Goal: Task Accomplishment & Management: Complete application form

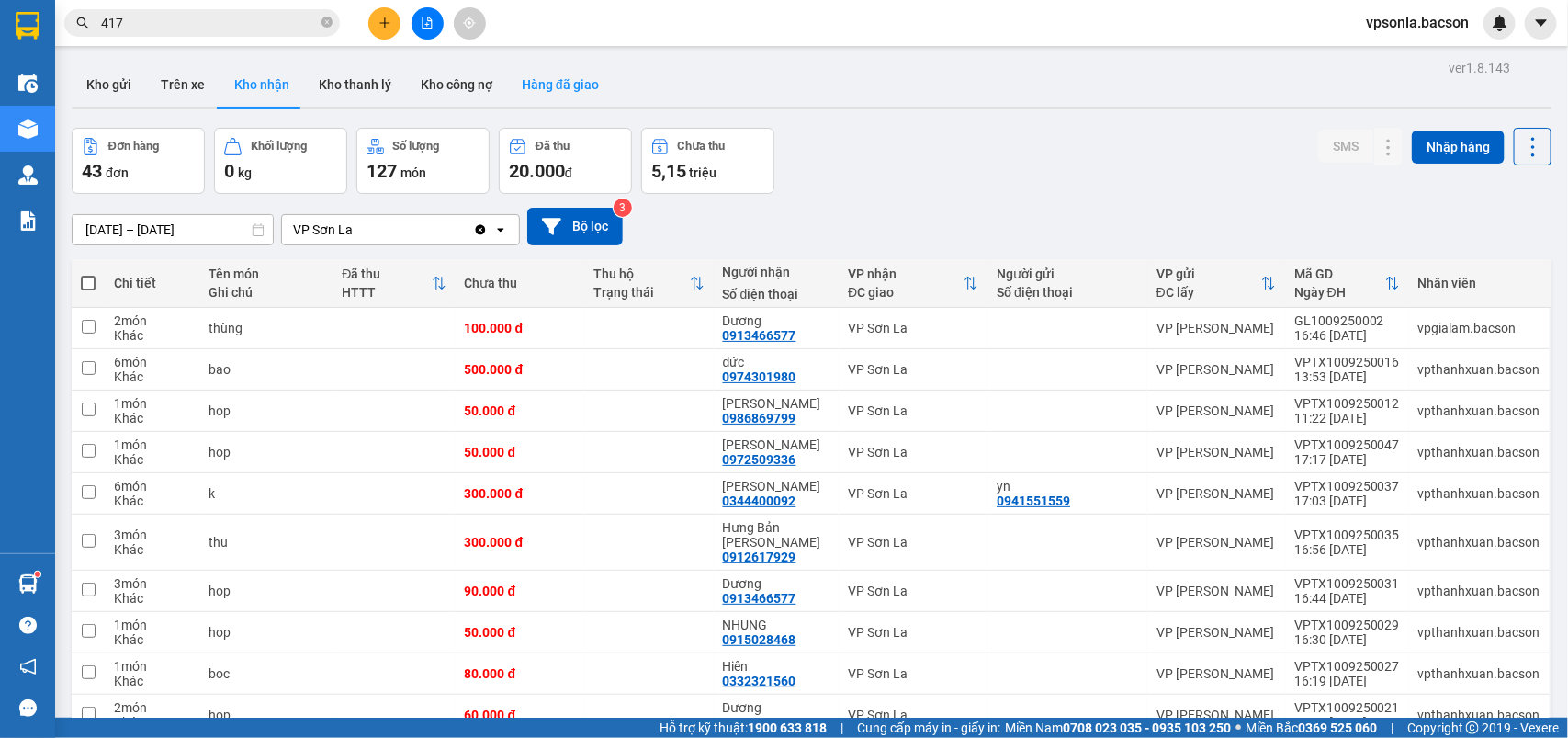
click at [592, 81] on button "Hàng đã giao" at bounding box center [560, 84] width 106 height 44
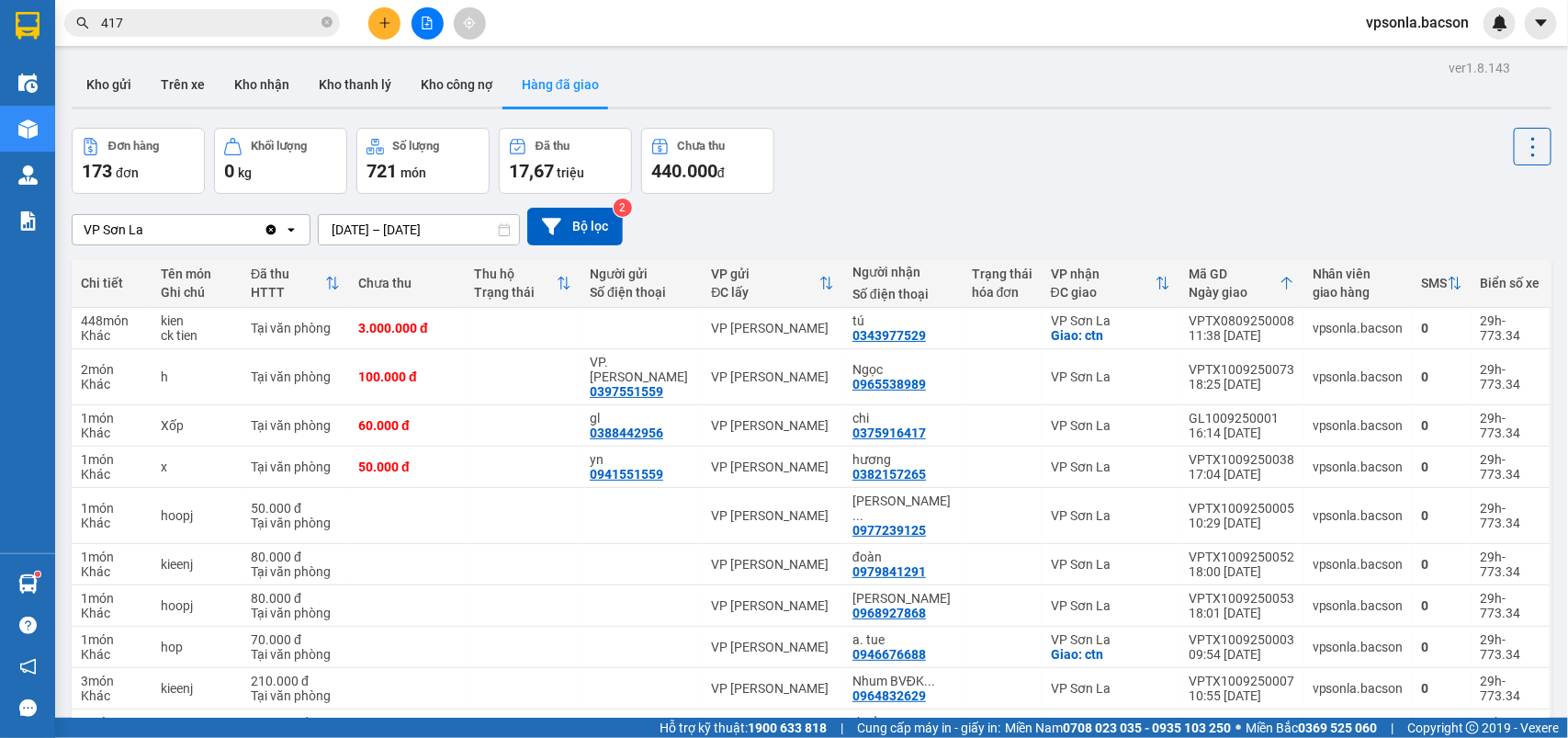
click at [402, 23] on div at bounding box center [428, 24] width 138 height 33
click at [384, 31] on button at bounding box center [385, 24] width 33 height 33
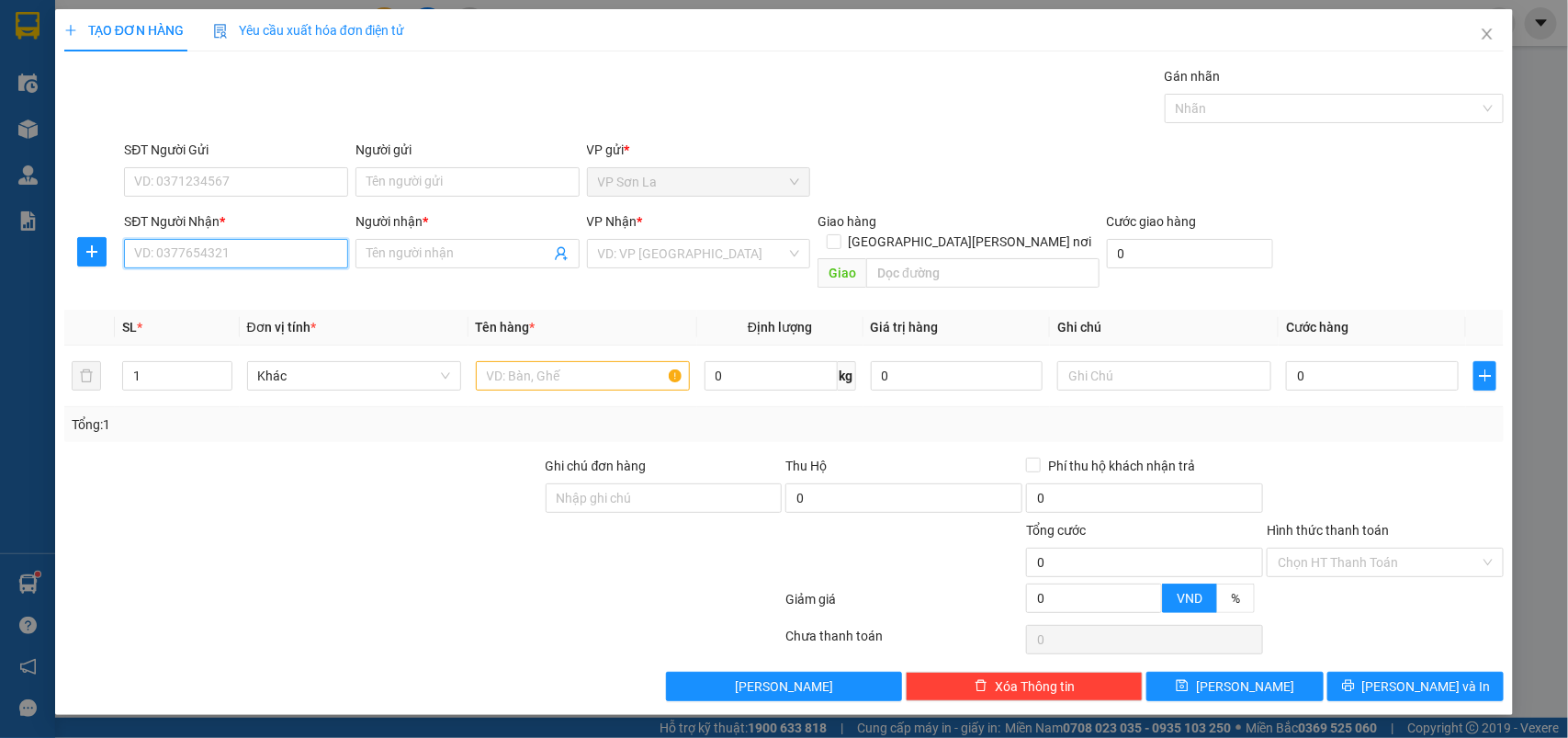
click at [251, 255] on input "SĐT Người Nhận *" at bounding box center [236, 254] width 224 height 30
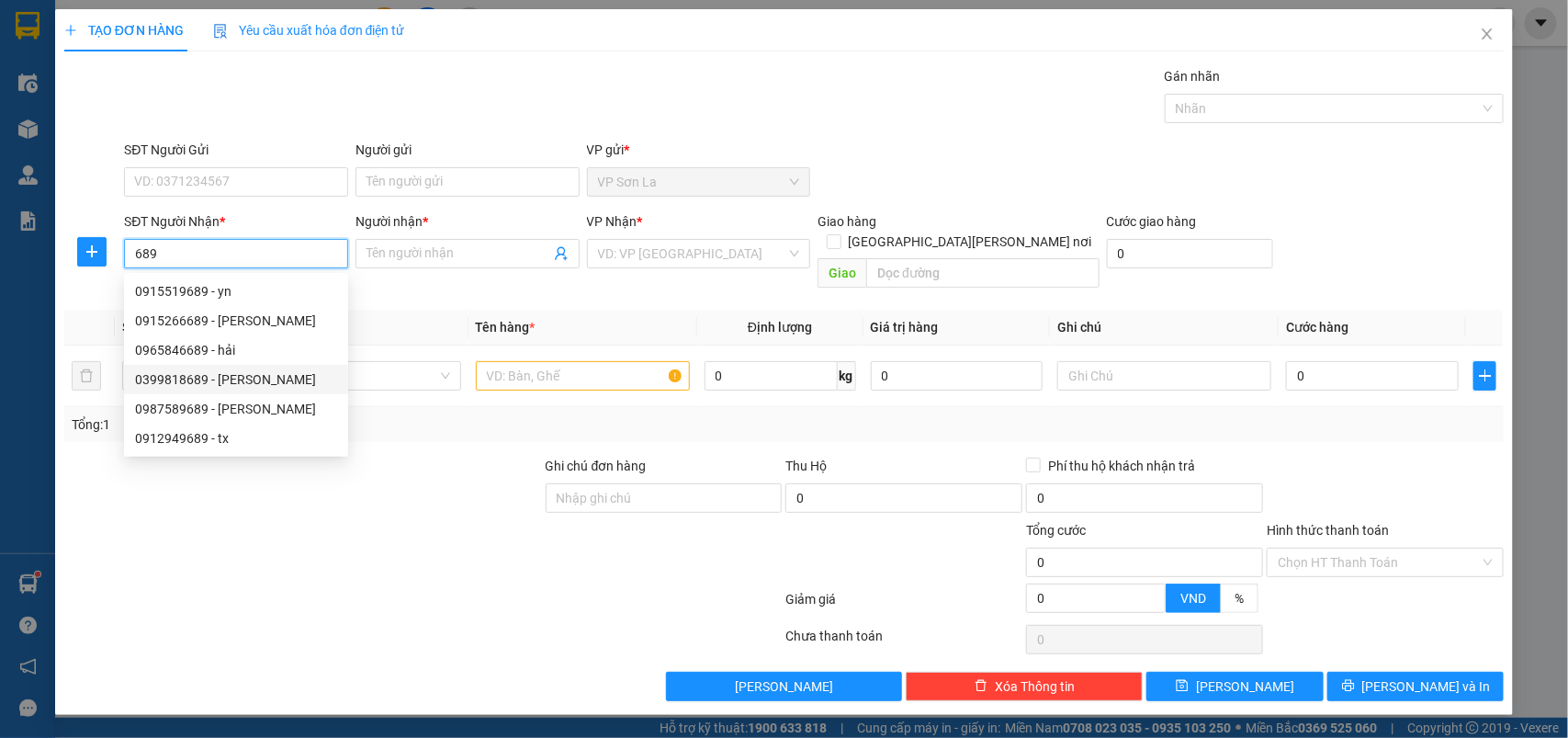
click at [232, 380] on div "0399818689 - [PERSON_NAME]" at bounding box center [235, 379] width 202 height 20
type input "0399818689"
type input "Toàn"
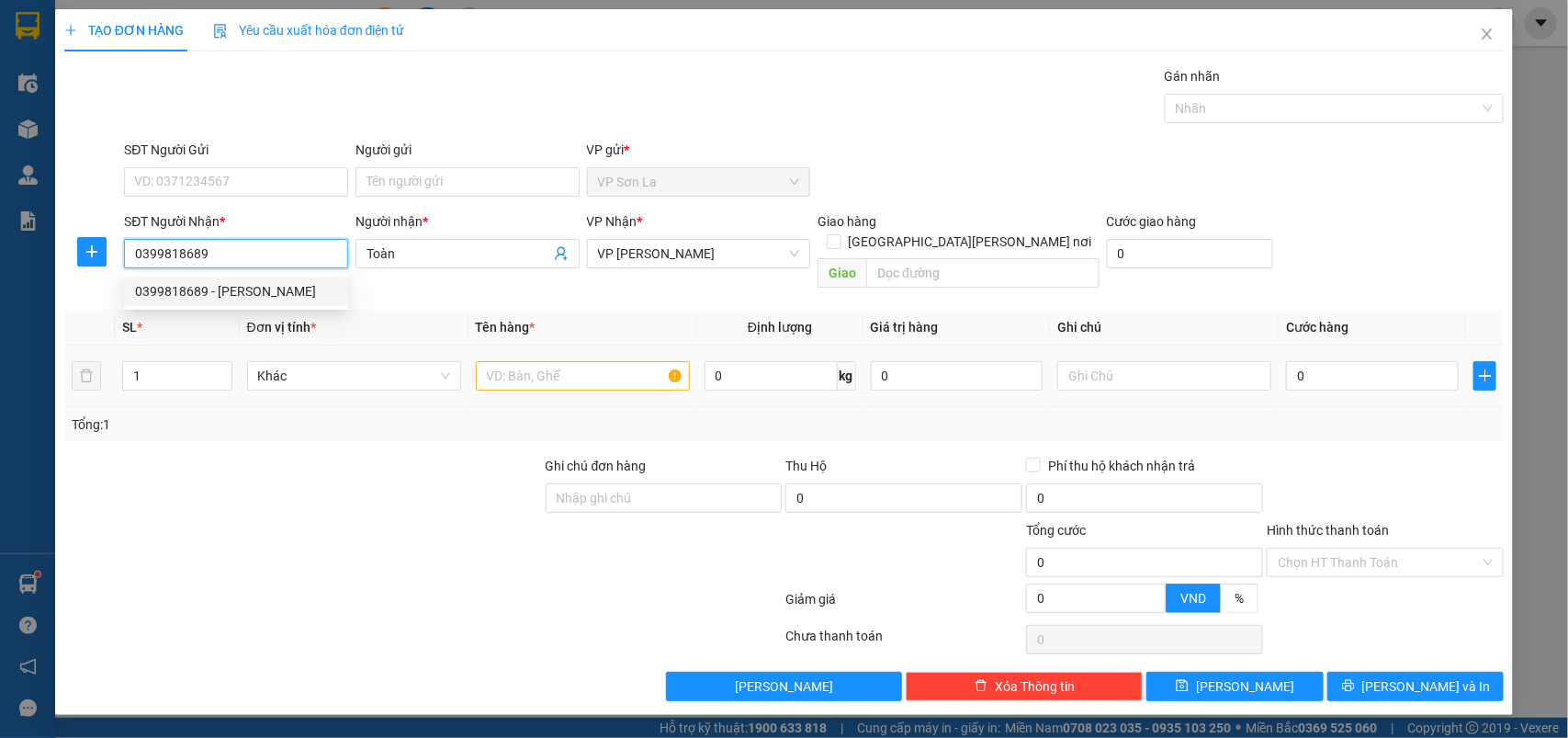
type input "0399818689"
click at [602, 361] on input "text" at bounding box center [583, 375] width 214 height 30
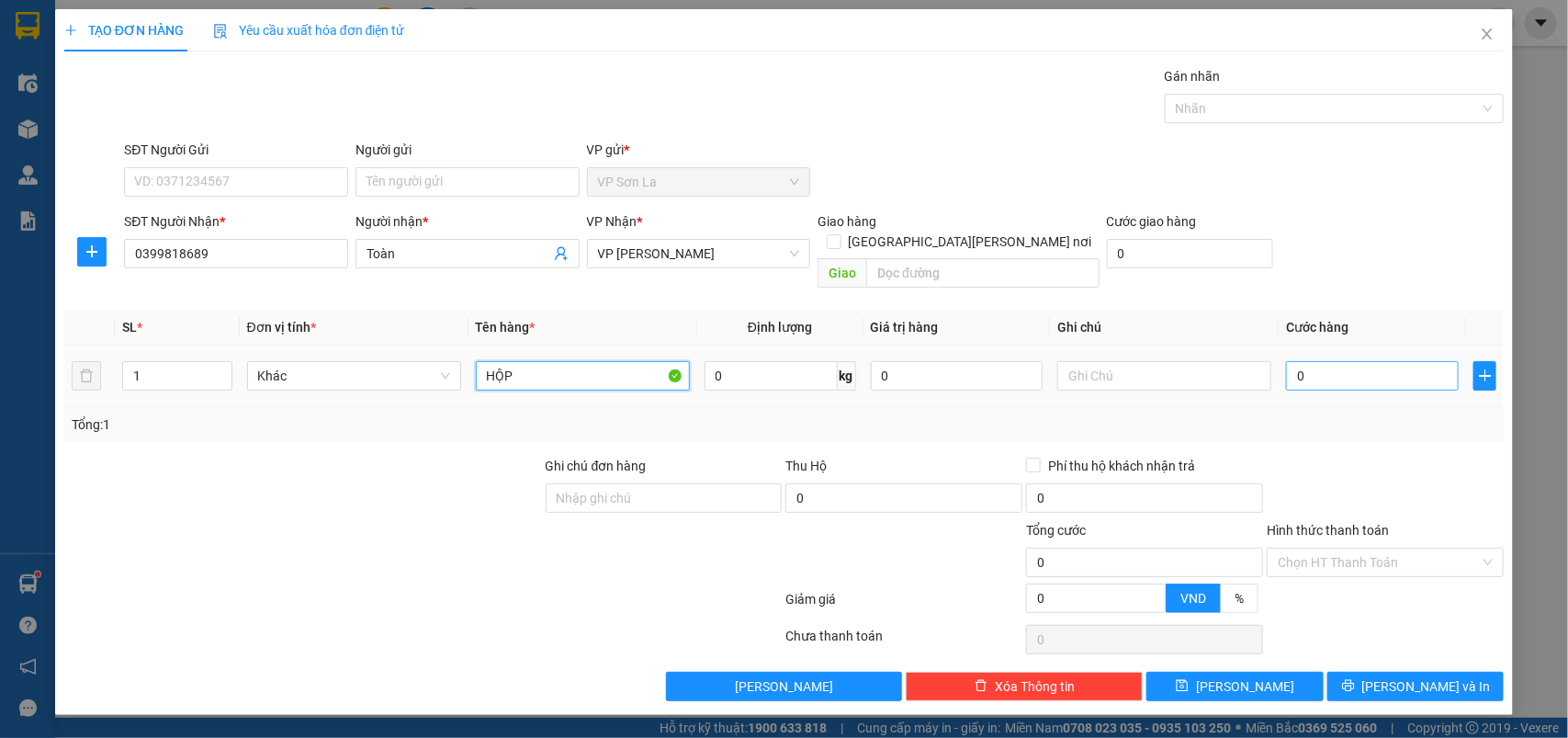
type input "HỘP"
click at [1357, 361] on input "0" at bounding box center [1372, 375] width 173 height 30
type input "50"
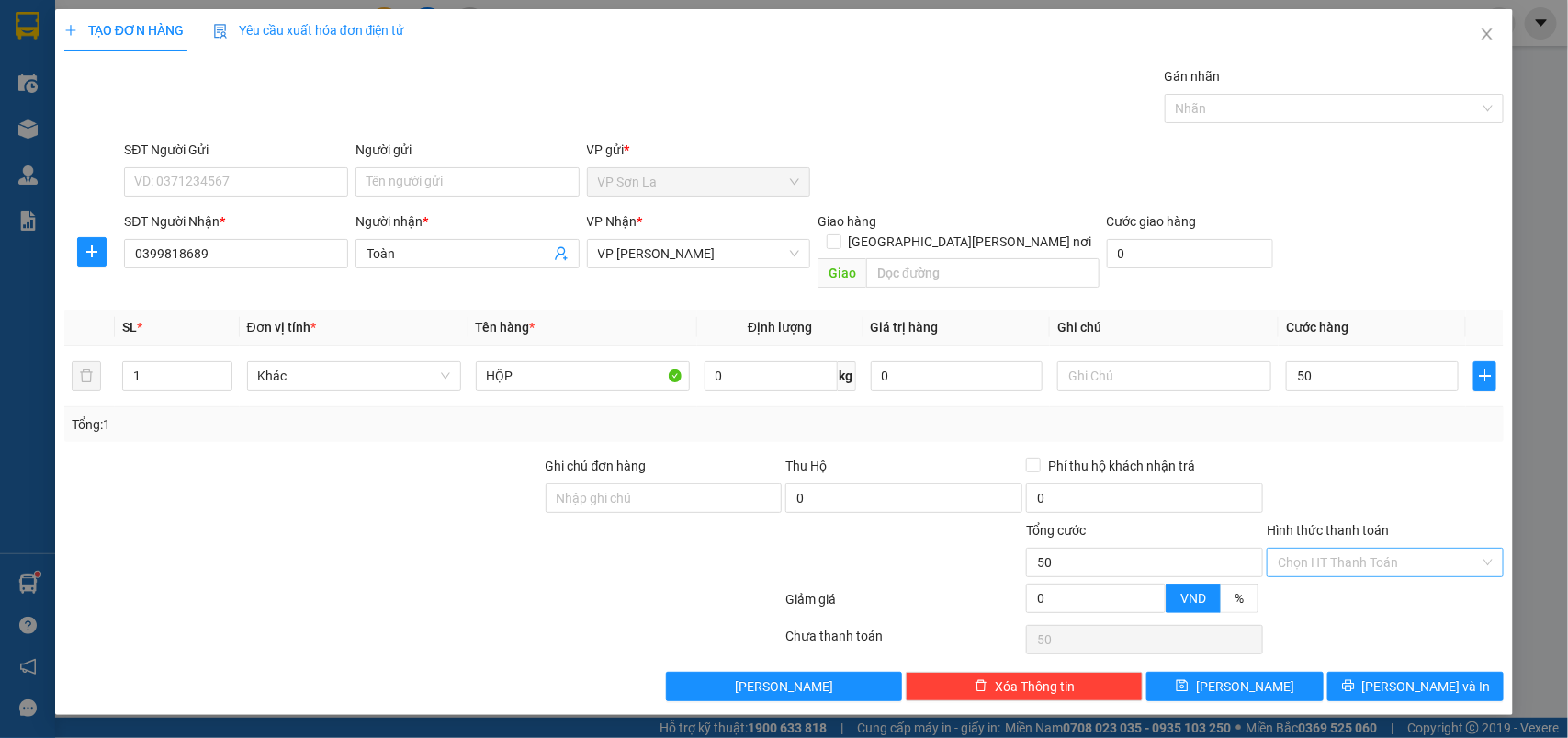
click at [1388, 548] on input "Hình thức thanh toán" at bounding box center [1379, 562] width 202 height 28
type input "50.000"
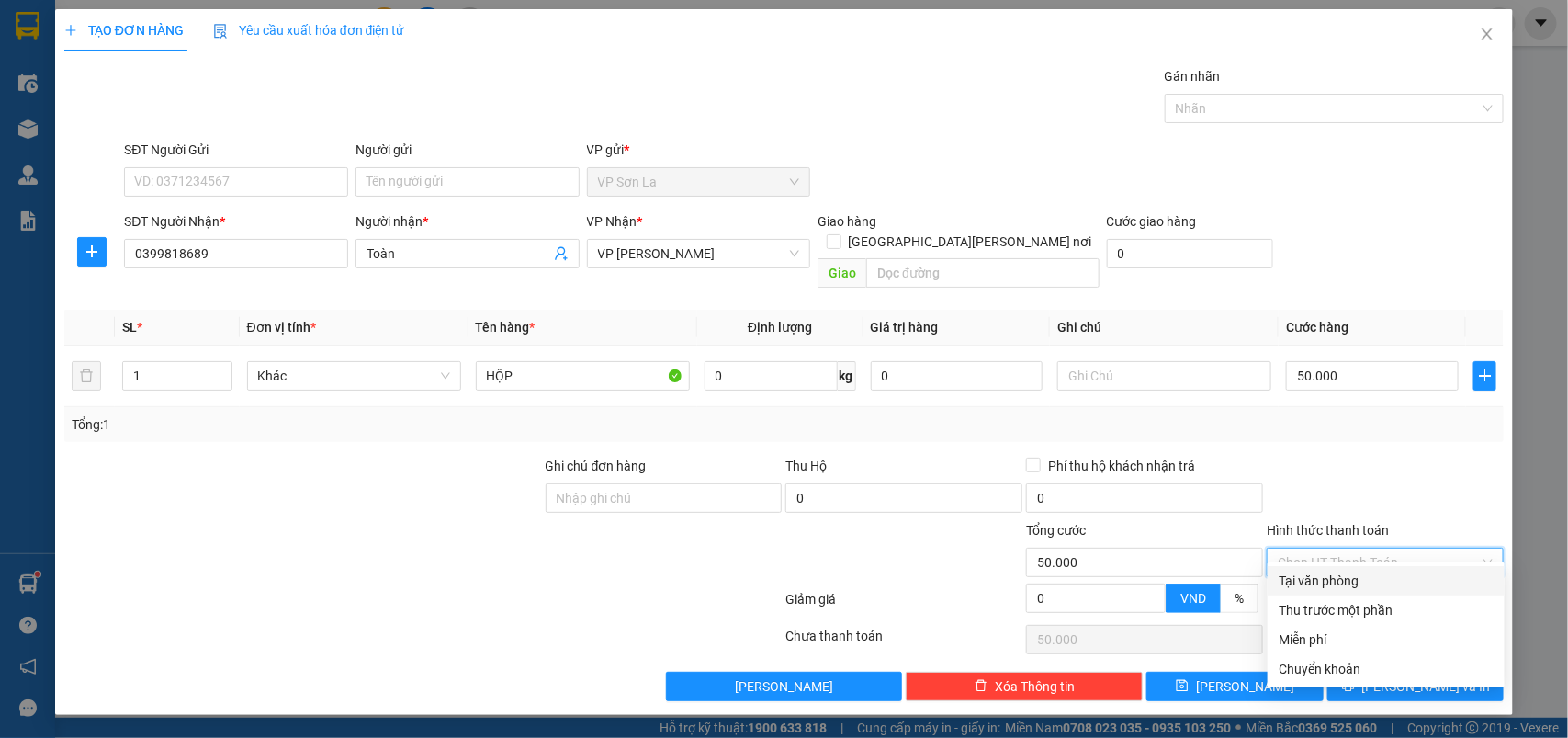
click at [1374, 580] on div "Tại văn phòng" at bounding box center [1386, 580] width 215 height 20
type input "0"
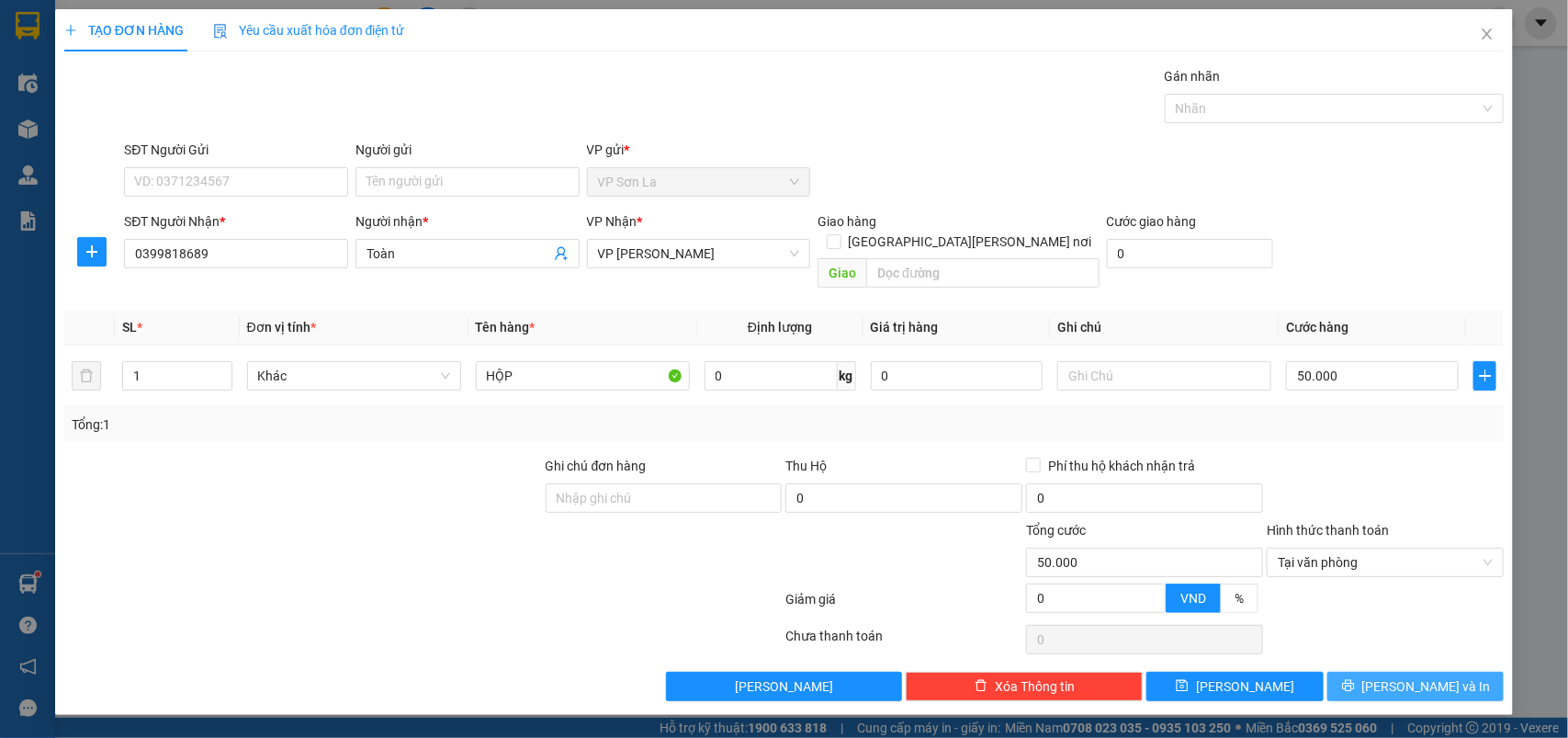
click at [1374, 672] on button "[PERSON_NAME] và In" at bounding box center [1416, 686] width 176 height 30
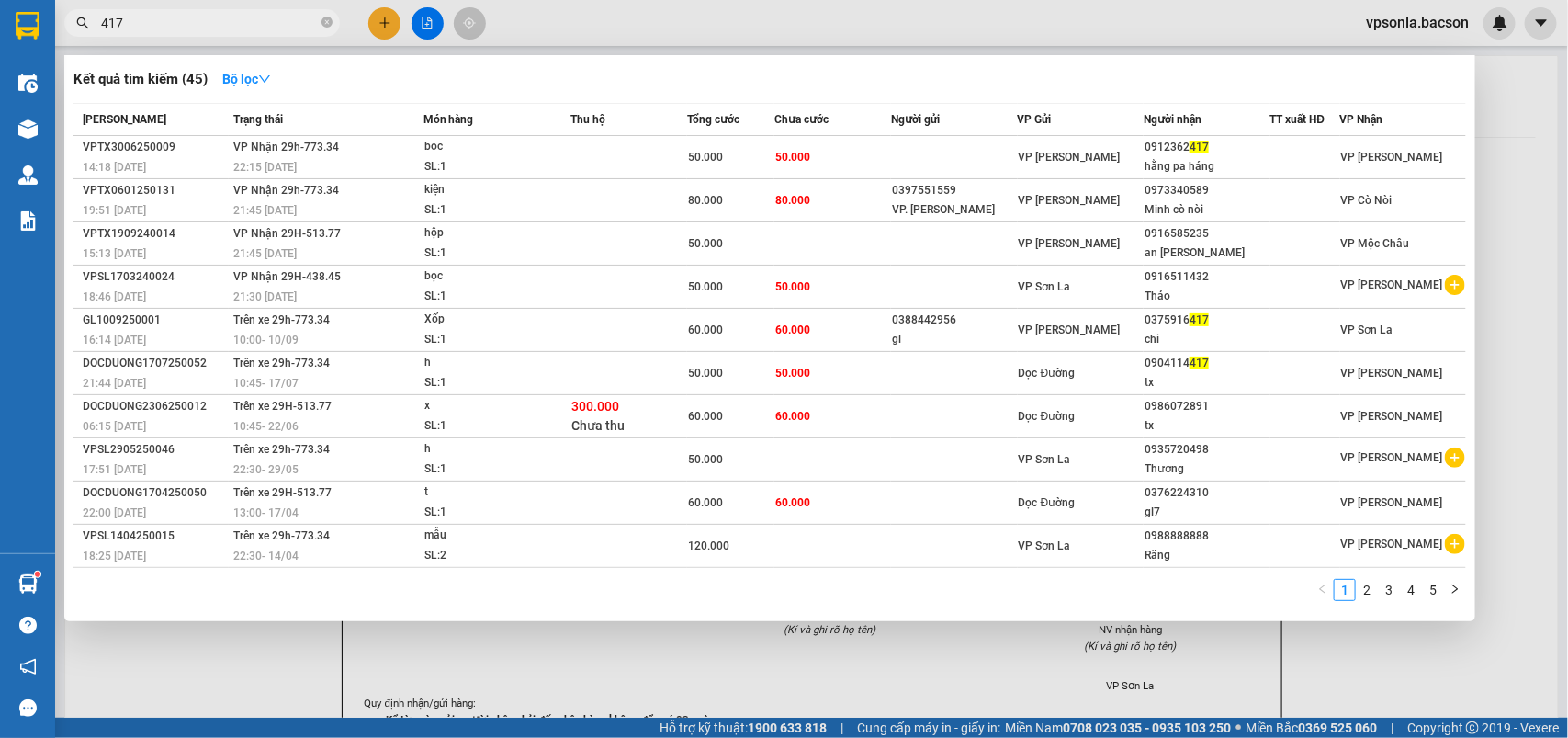
click at [244, 25] on input "417" at bounding box center [210, 22] width 217 height 20
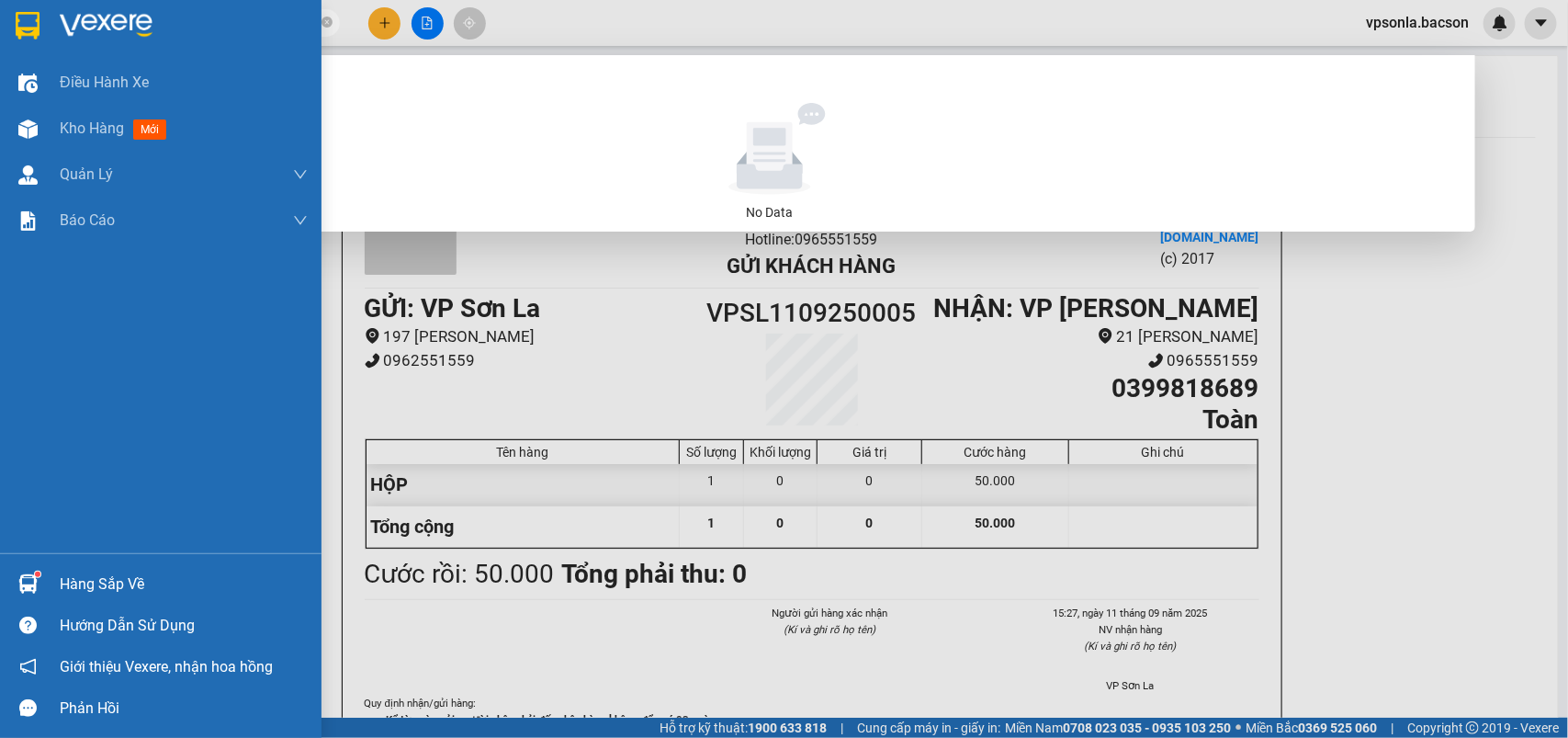
type input "03574461"
drag, startPoint x: 19, startPoint y: 501, endPoint x: 65, endPoint y: 334, distance: 173.2
click at [21, 502] on div "Điều [PERSON_NAME] xe Kho hàng mới [PERSON_NAME] [PERSON_NAME] thu hộ [PERSON_N…" at bounding box center [161, 306] width 321 height 494
click at [16, 16] on img at bounding box center [27, 25] width 24 height 28
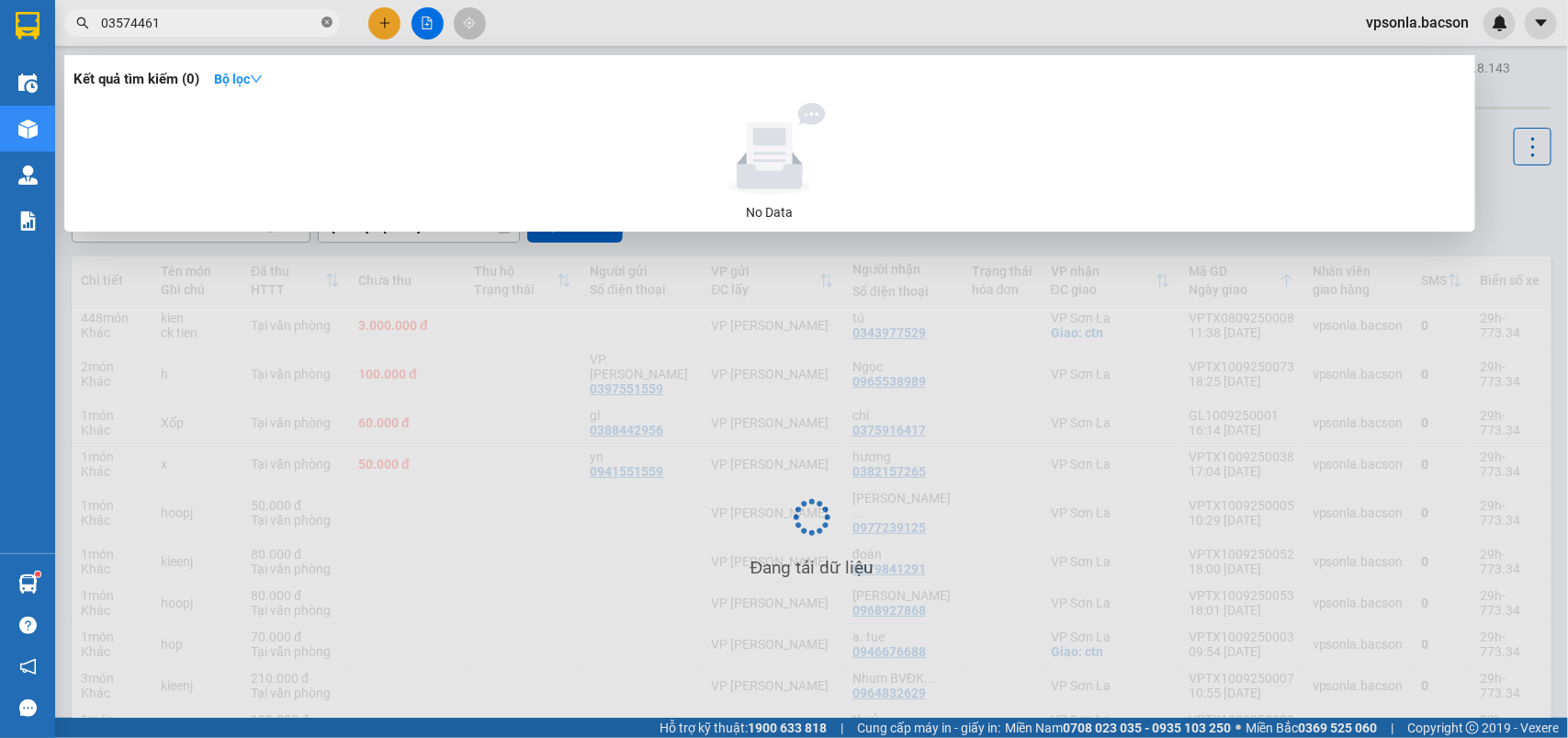
click at [326, 16] on icon "close-circle" at bounding box center [327, 22] width 11 height 11
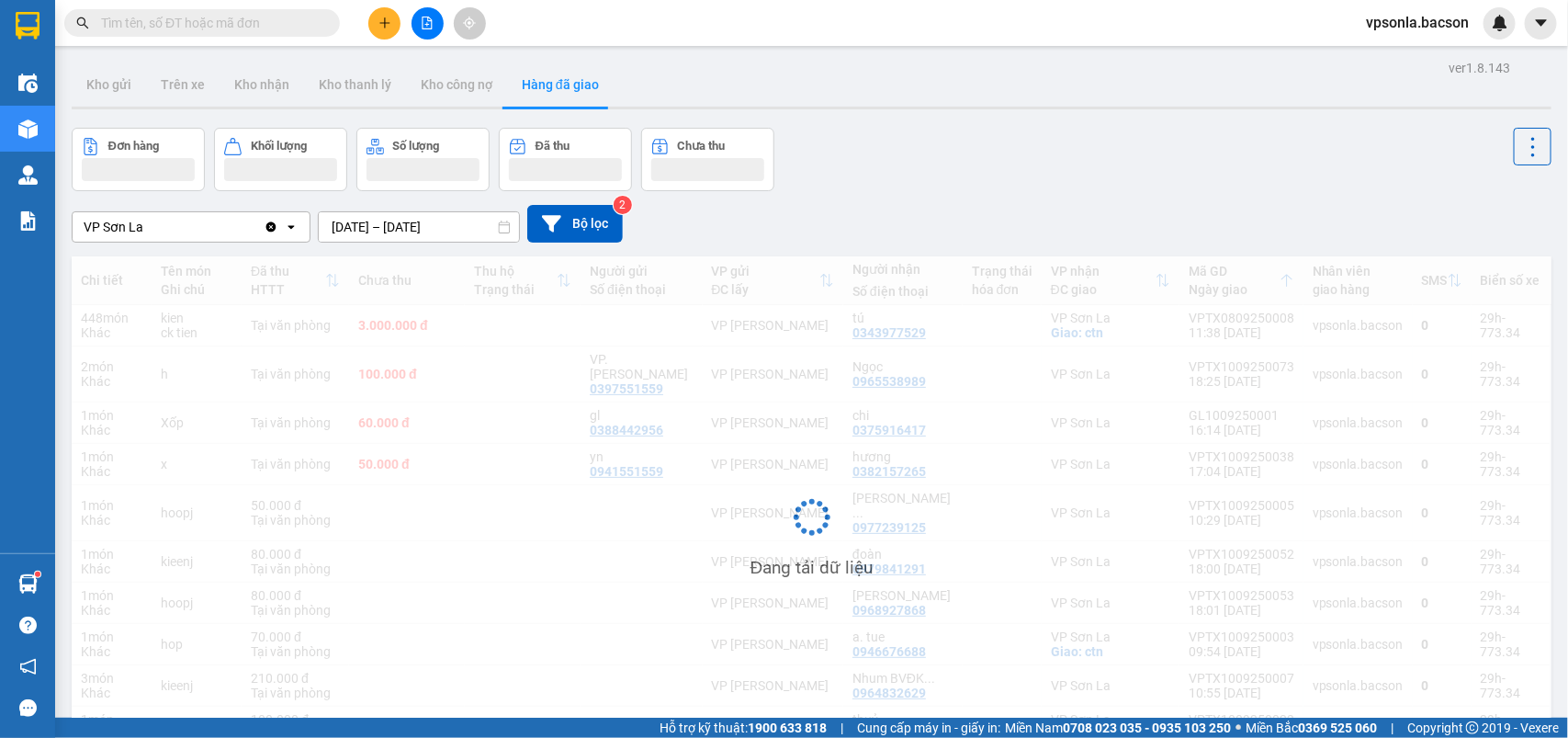
click at [236, 29] on input "text" at bounding box center [210, 22] width 217 height 20
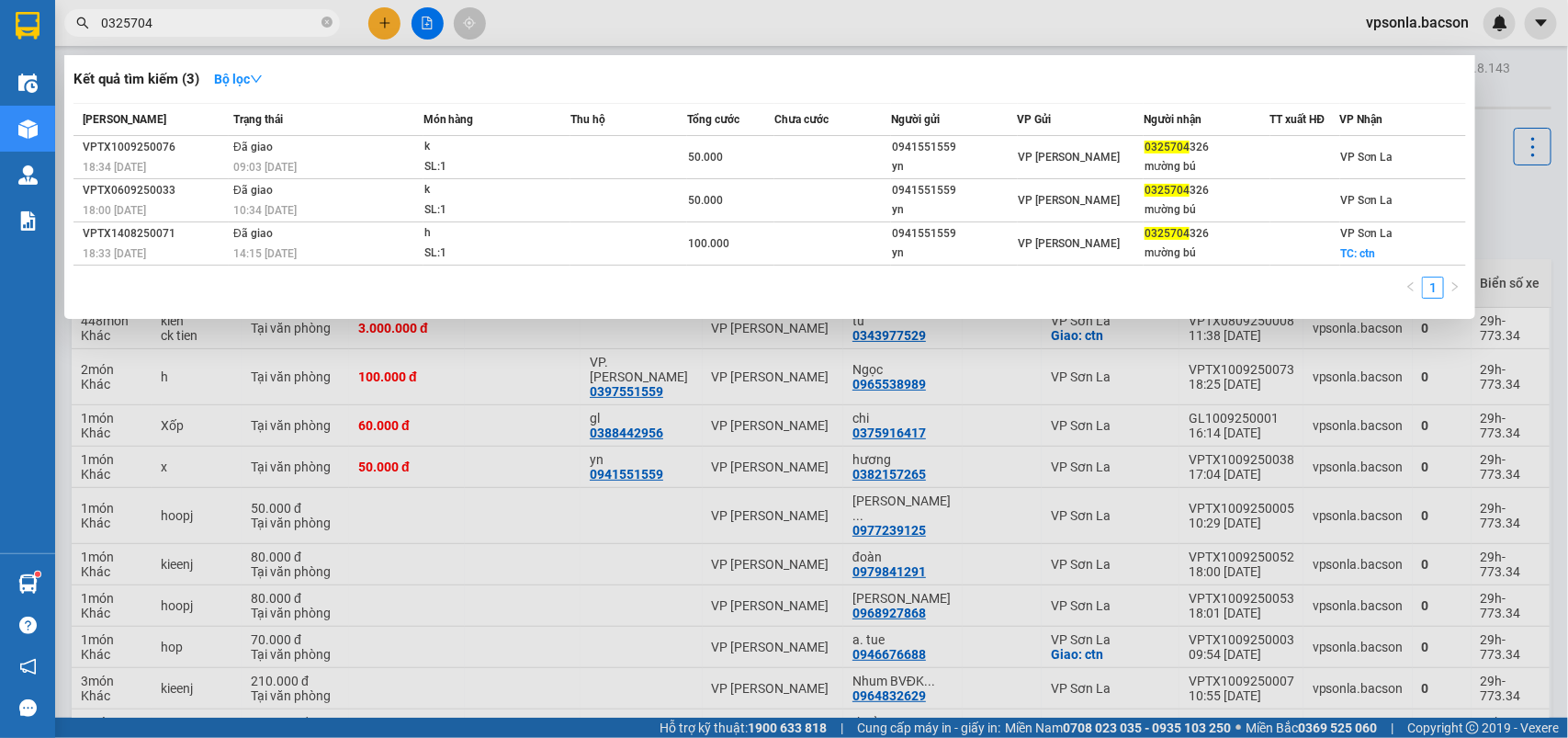
type input "0325704"
